Goal: Browse casually

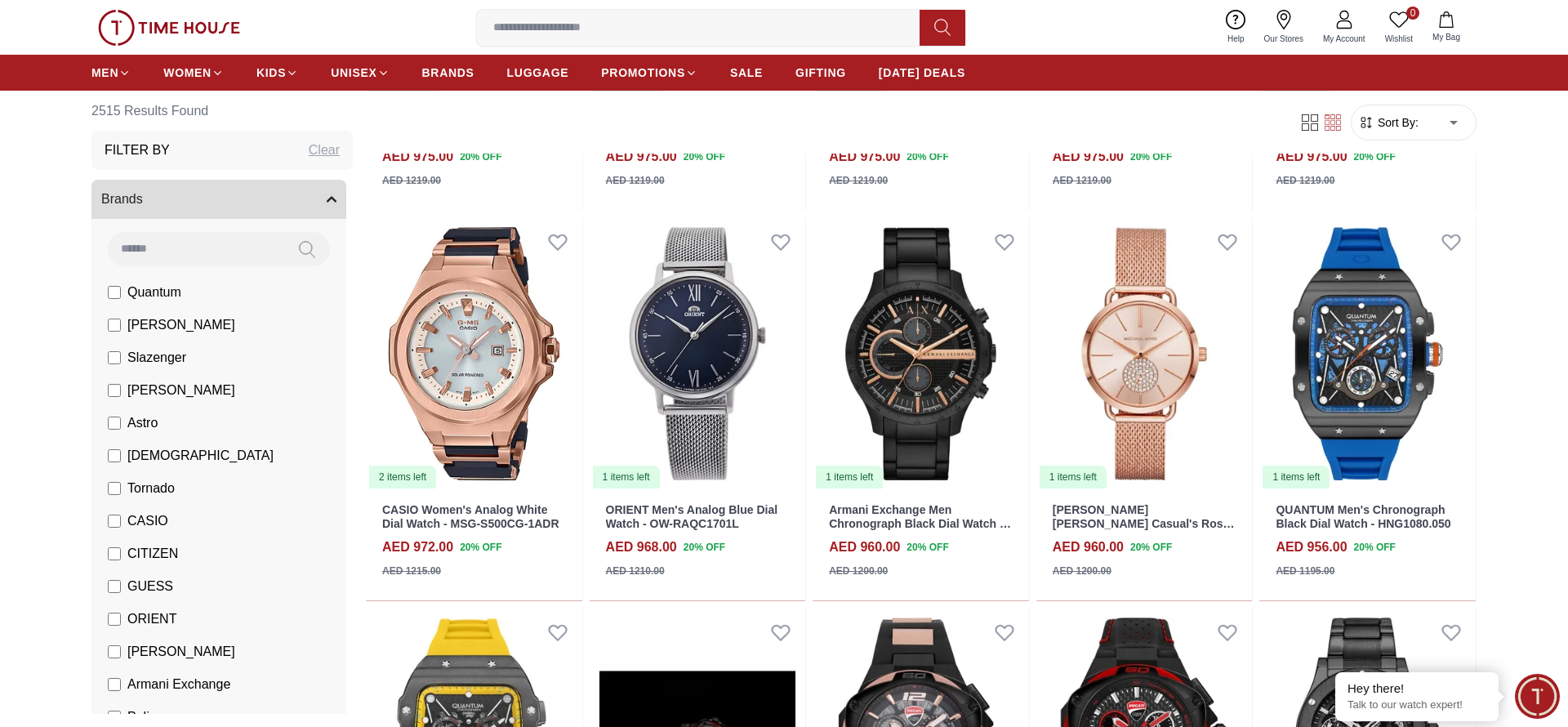
scroll to position [1796, 0]
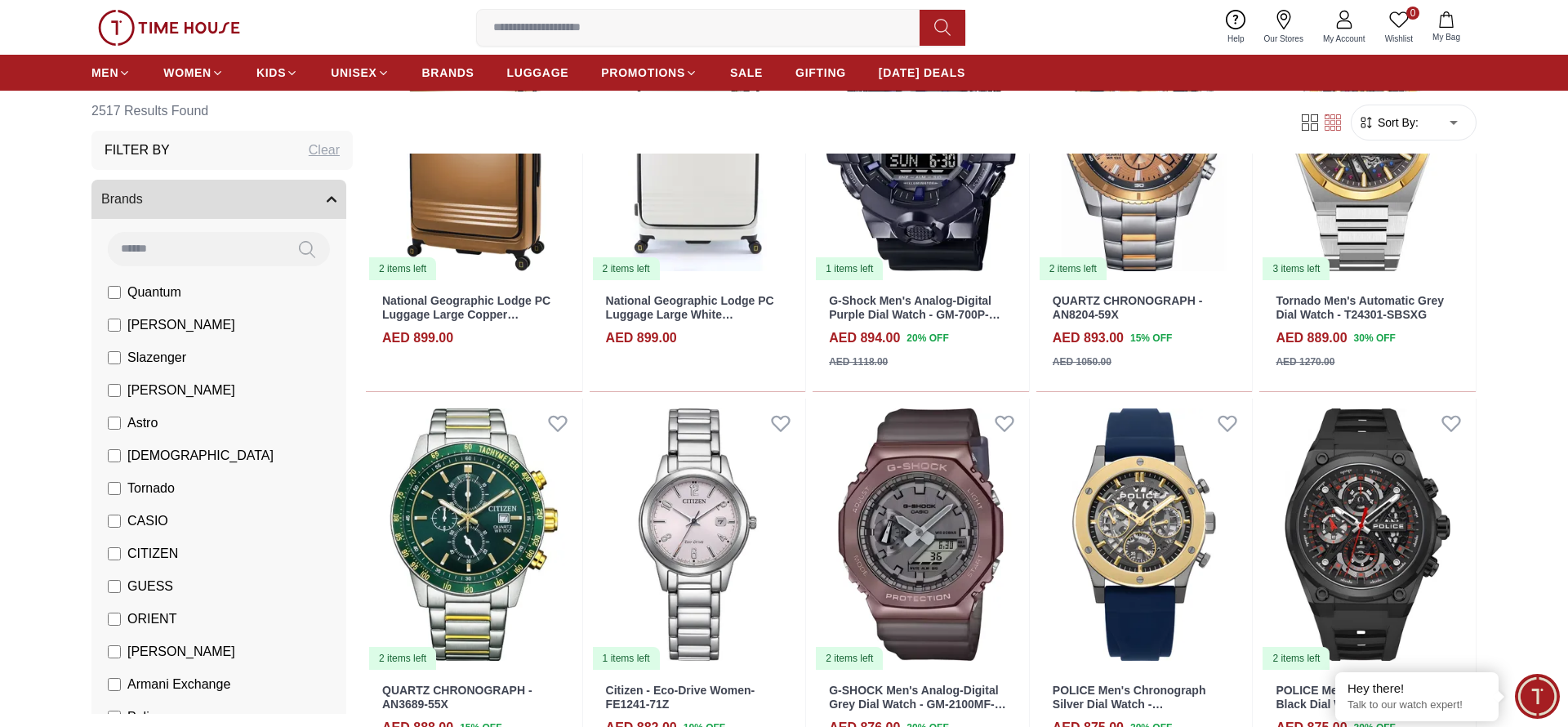
scroll to position [4944, 0]
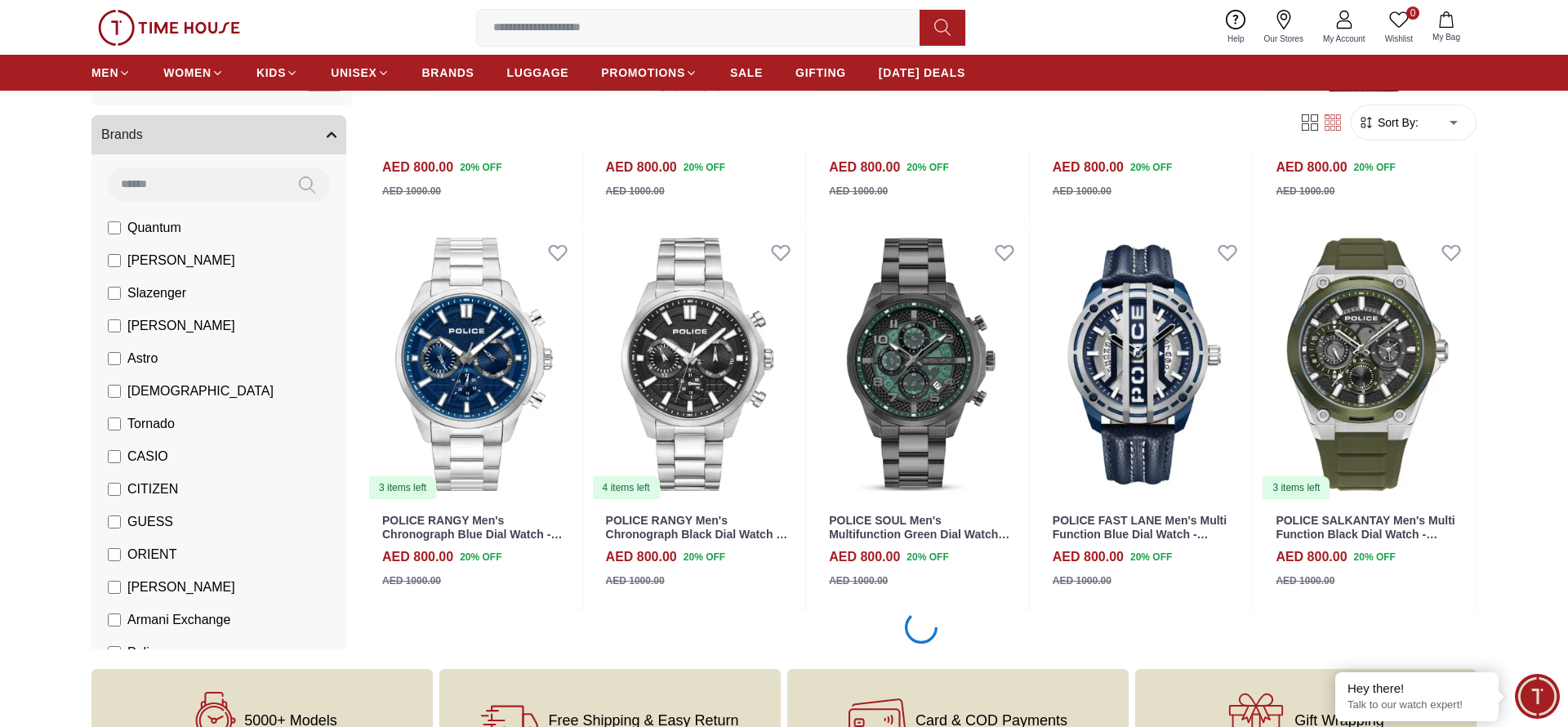
scroll to position [8133, 0]
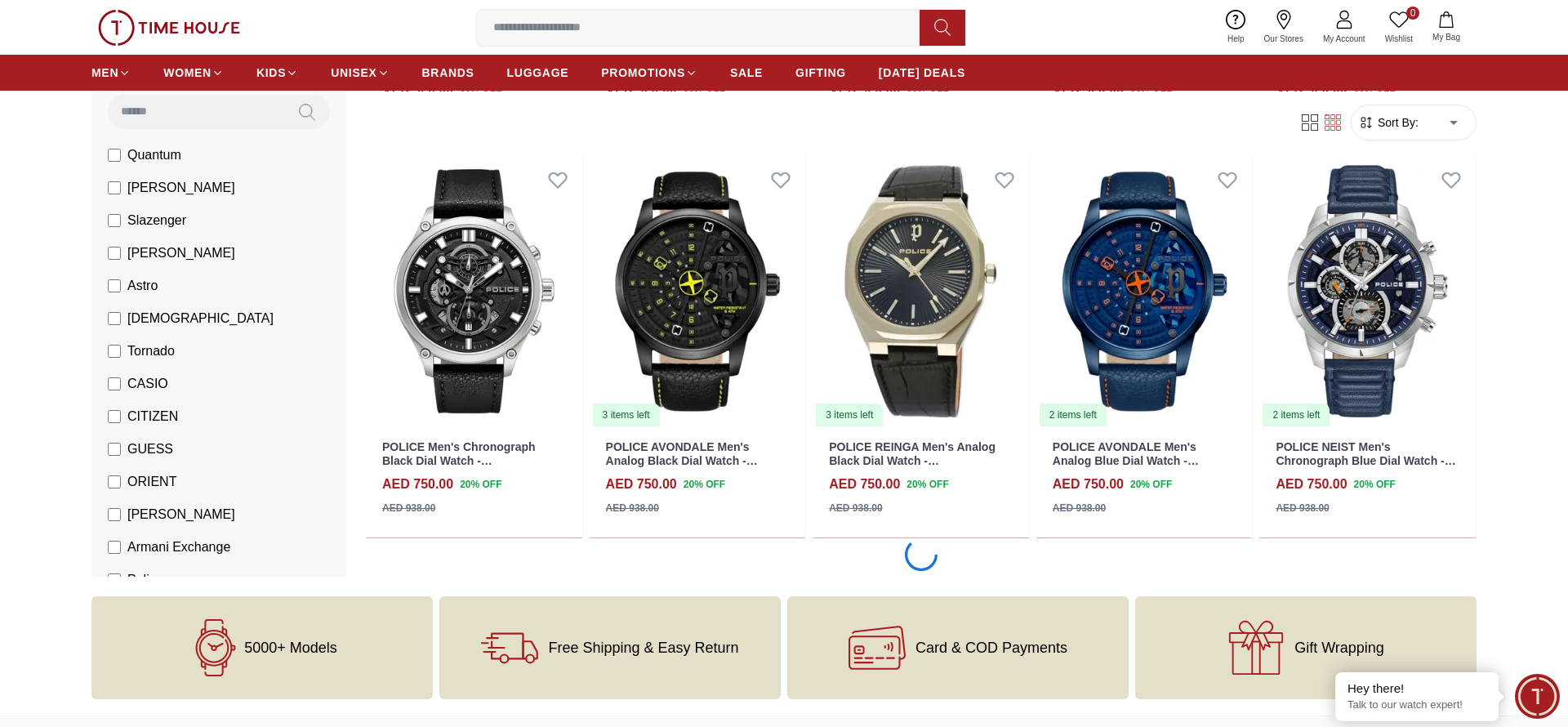
scroll to position [11320, 0]
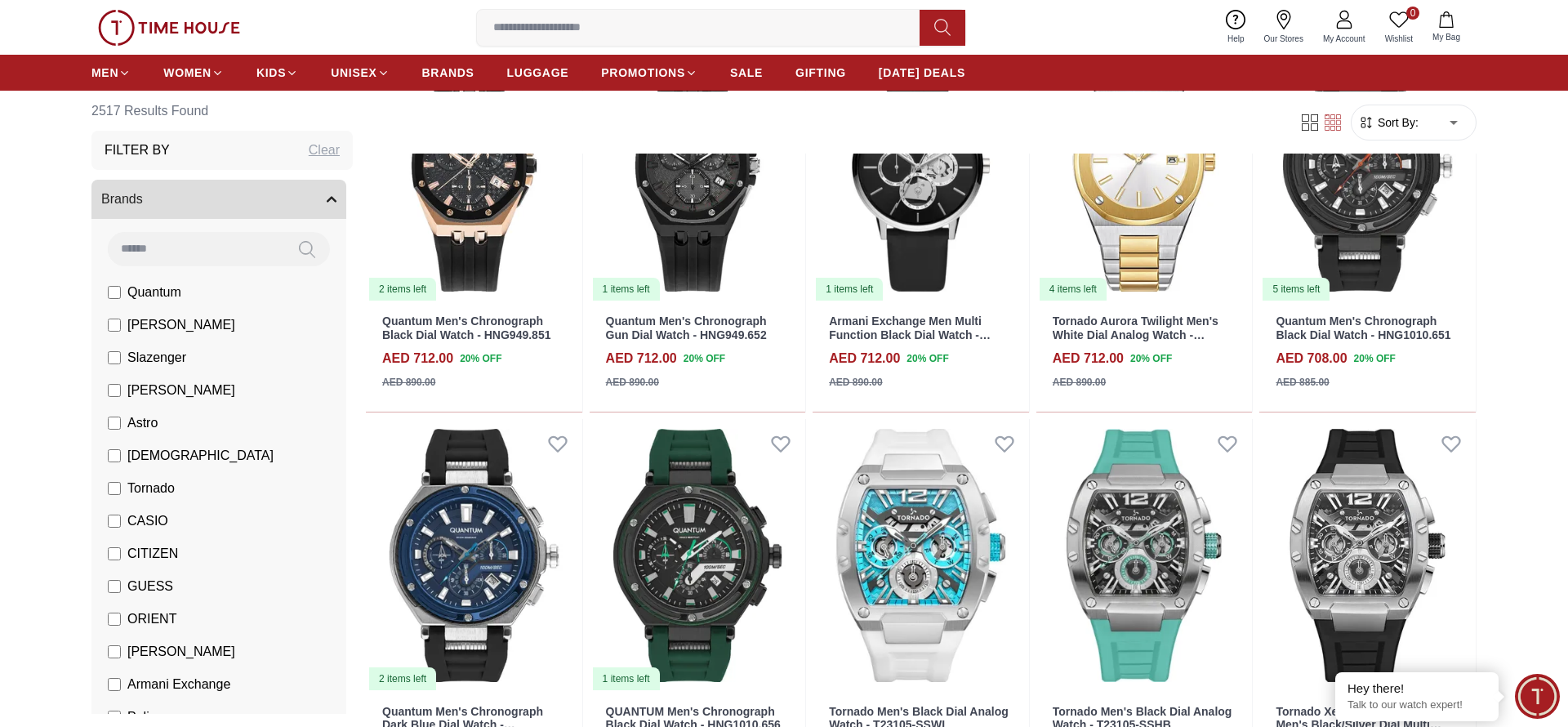
scroll to position [14493, 0]
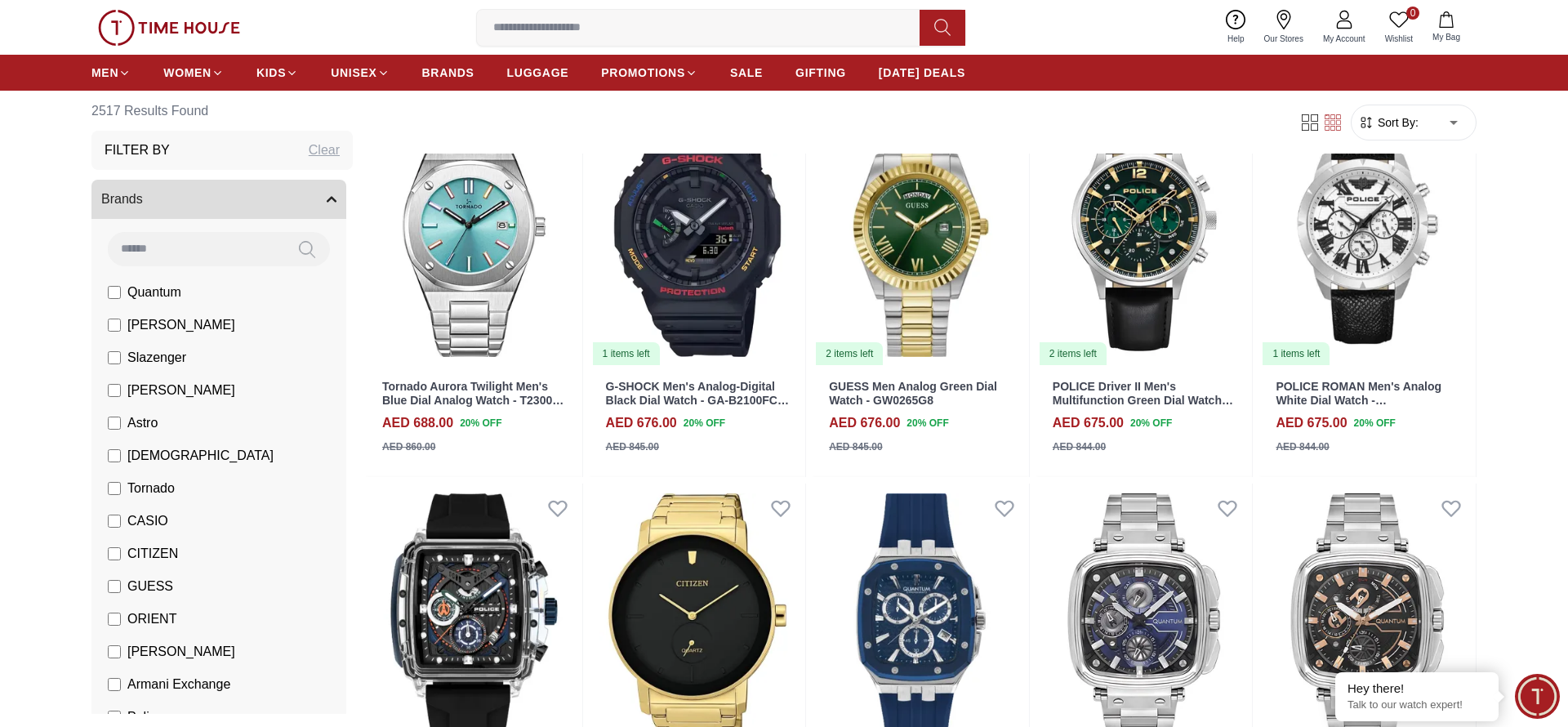
scroll to position [16945, 0]
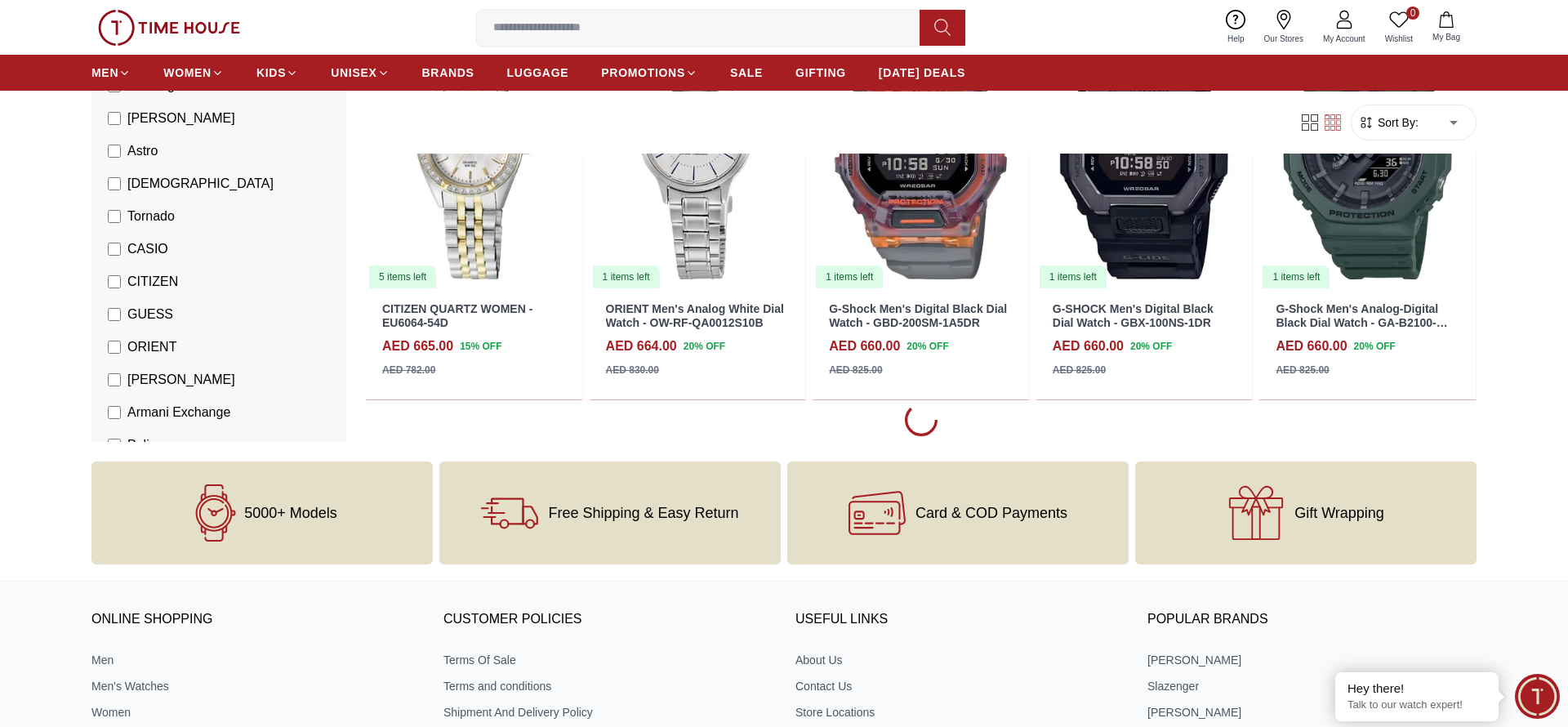
scroll to position [17683, 0]
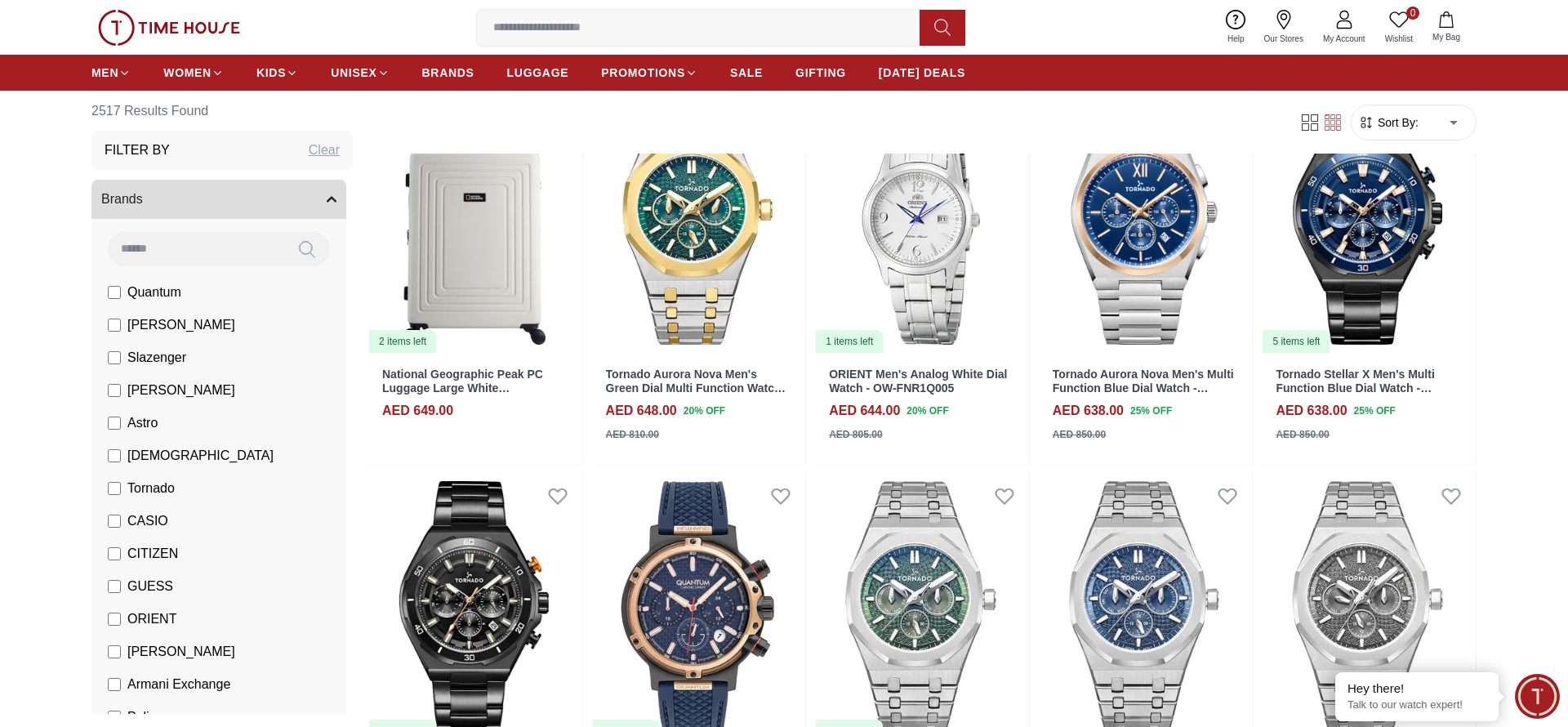
scroll to position [19399, 0]
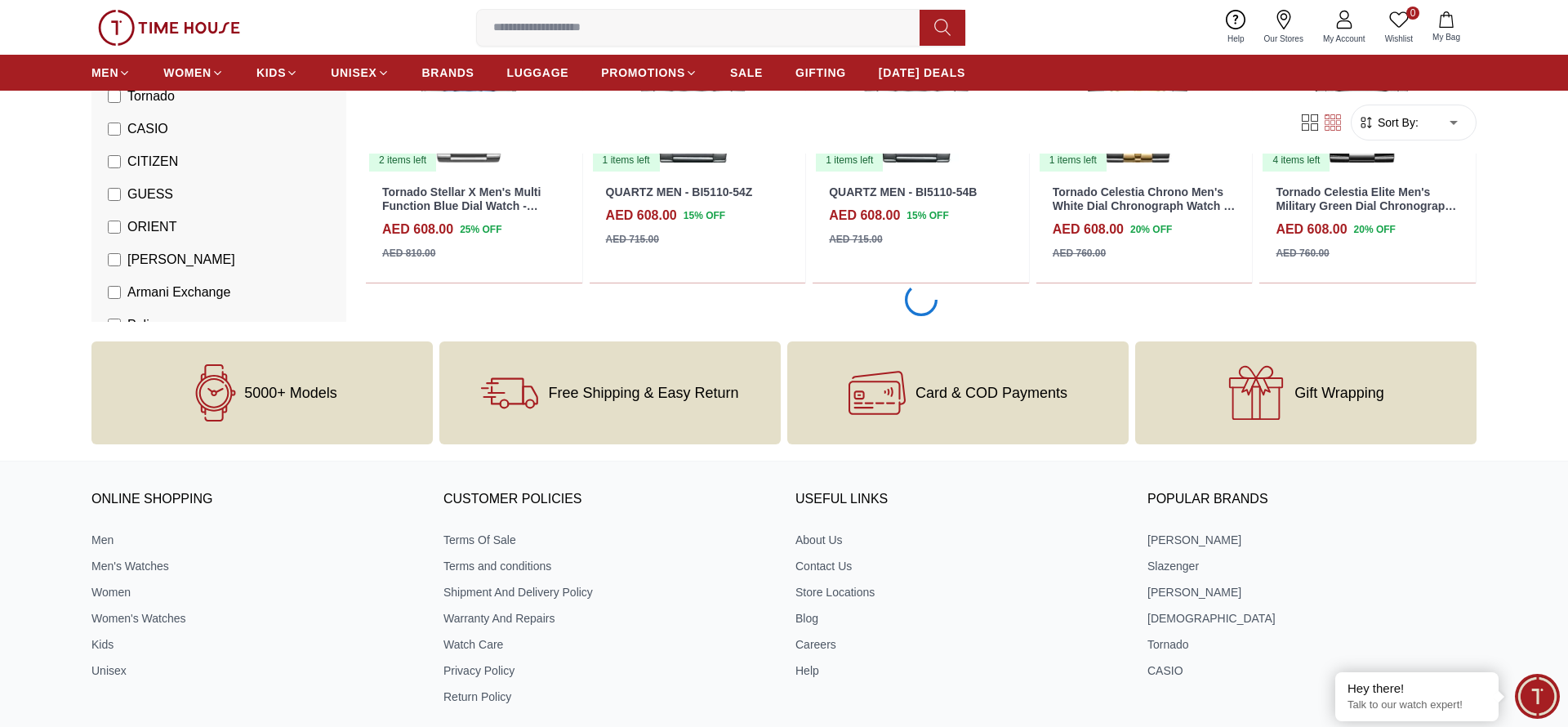
scroll to position [22447, 0]
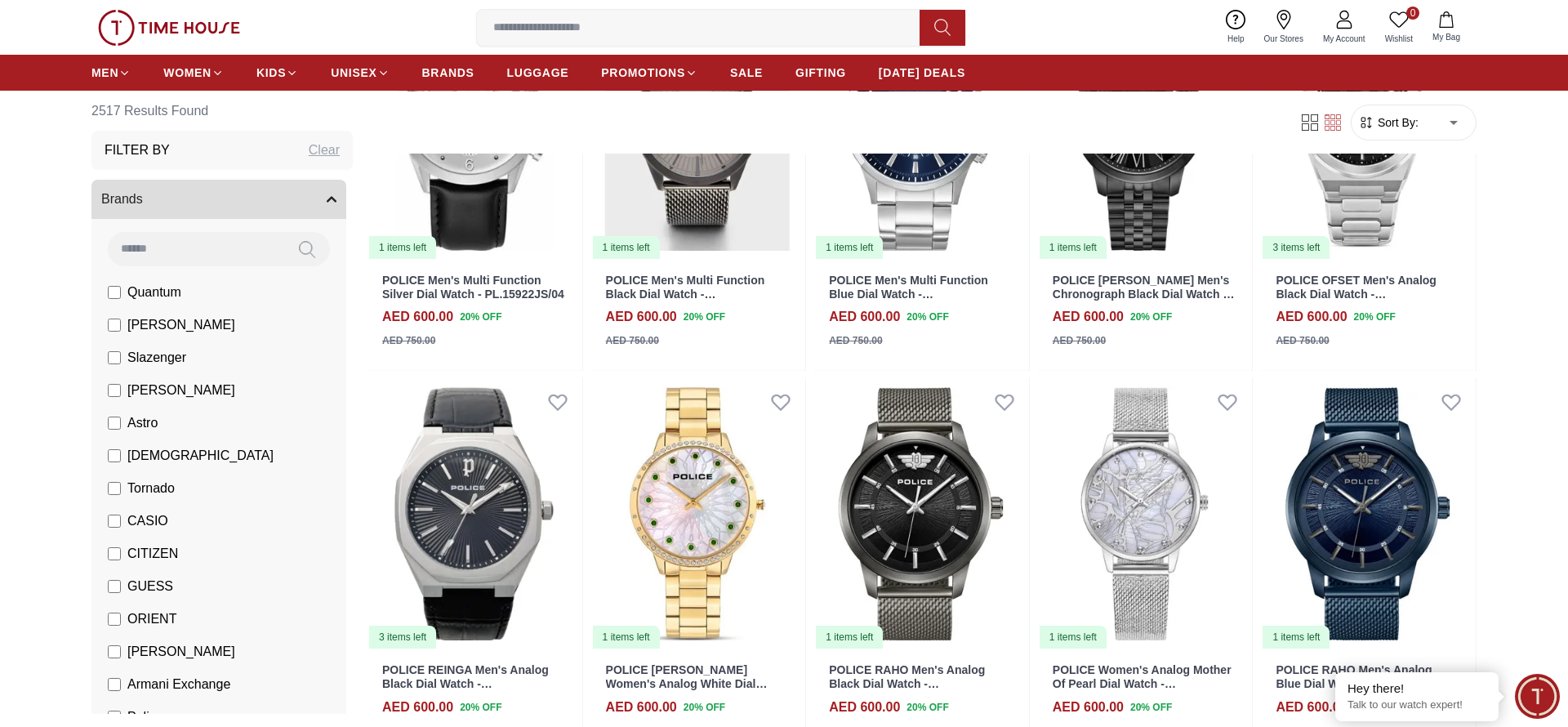
scroll to position [24900, 0]
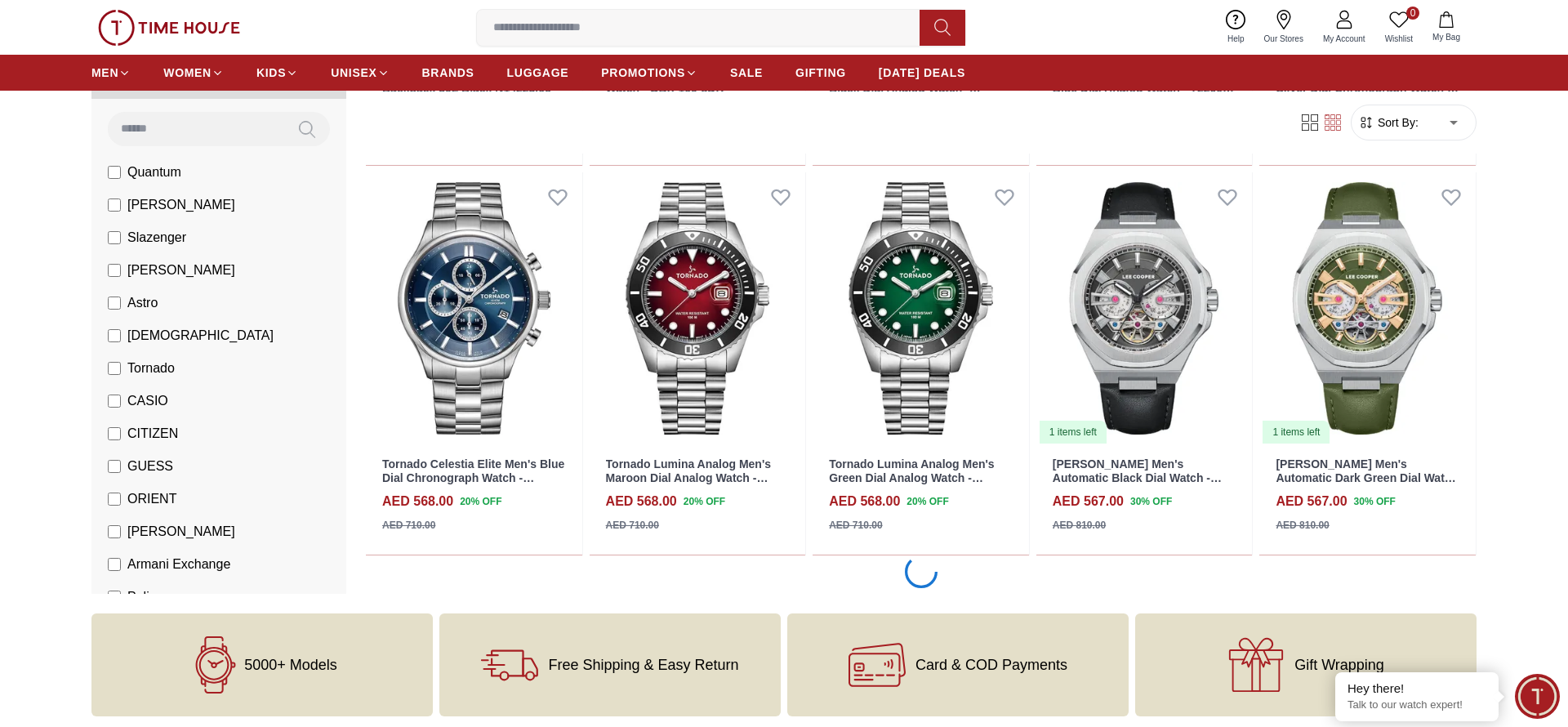
scroll to position [26916, 0]
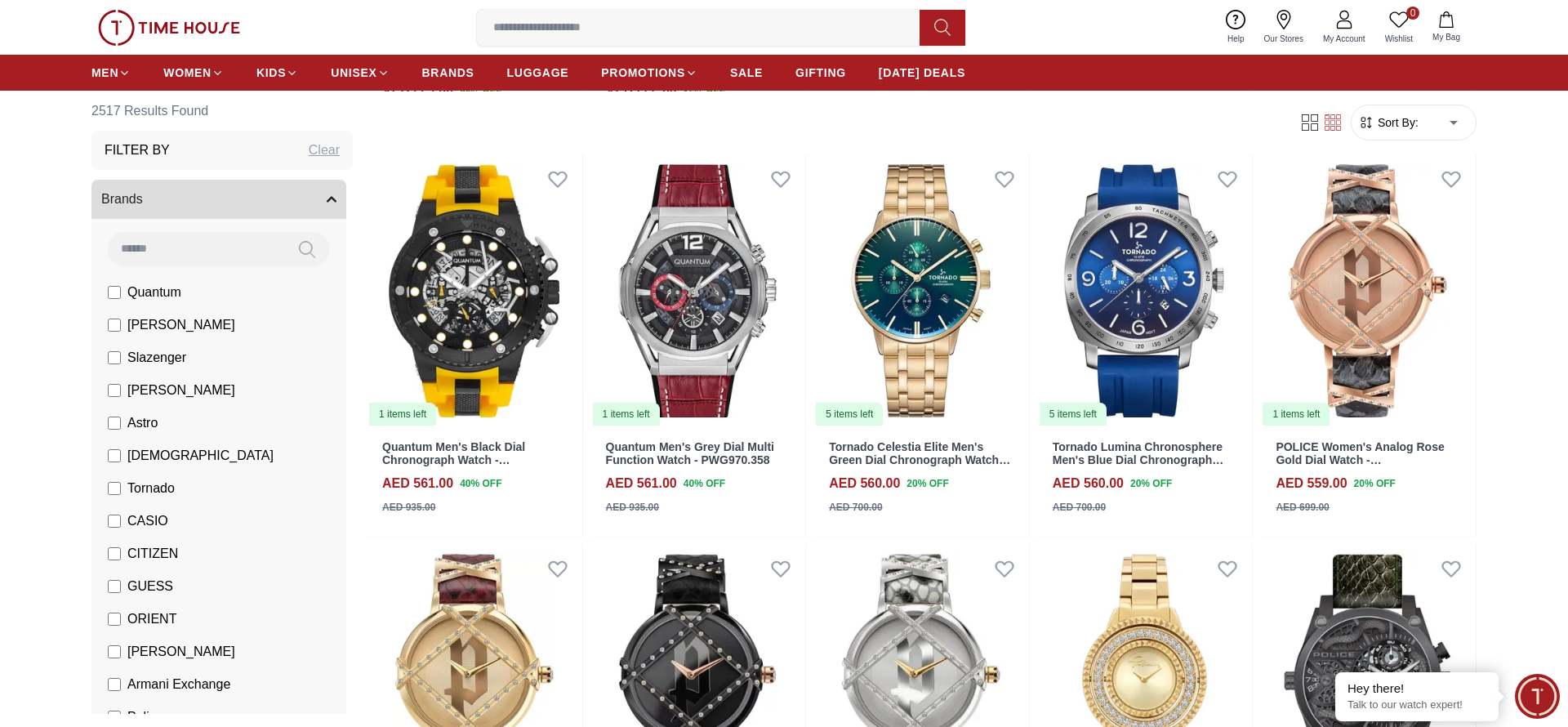
scroll to position [27232, 0]
